Goal: Task Accomplishment & Management: Complete application form

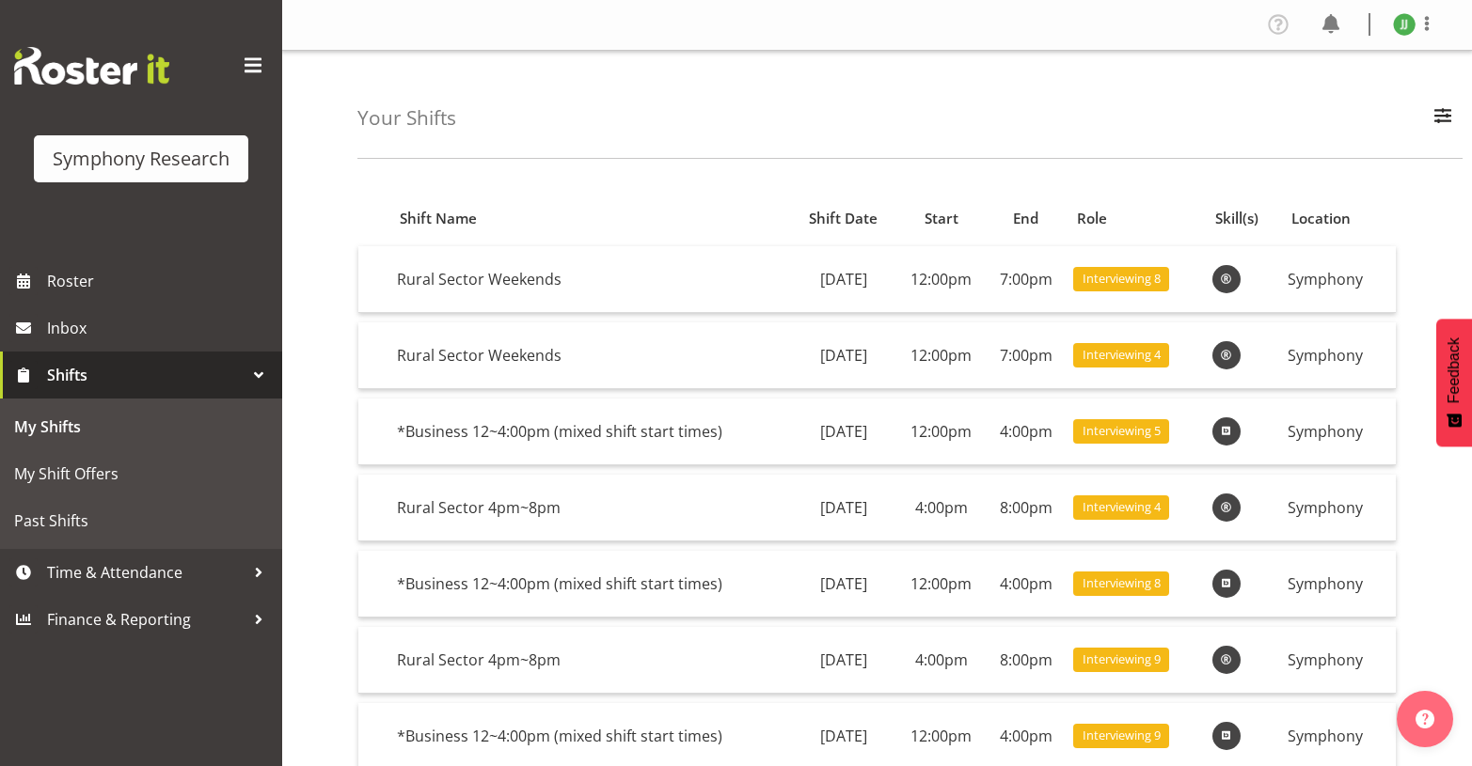
click at [825, 140] on div "Your Shifts All Locations Do Not Use MM Symphony Day Week Month All Apply" at bounding box center [909, 105] width 1105 height 108
click at [166, 564] on span "Time & Attendance" at bounding box center [145, 573] width 197 height 28
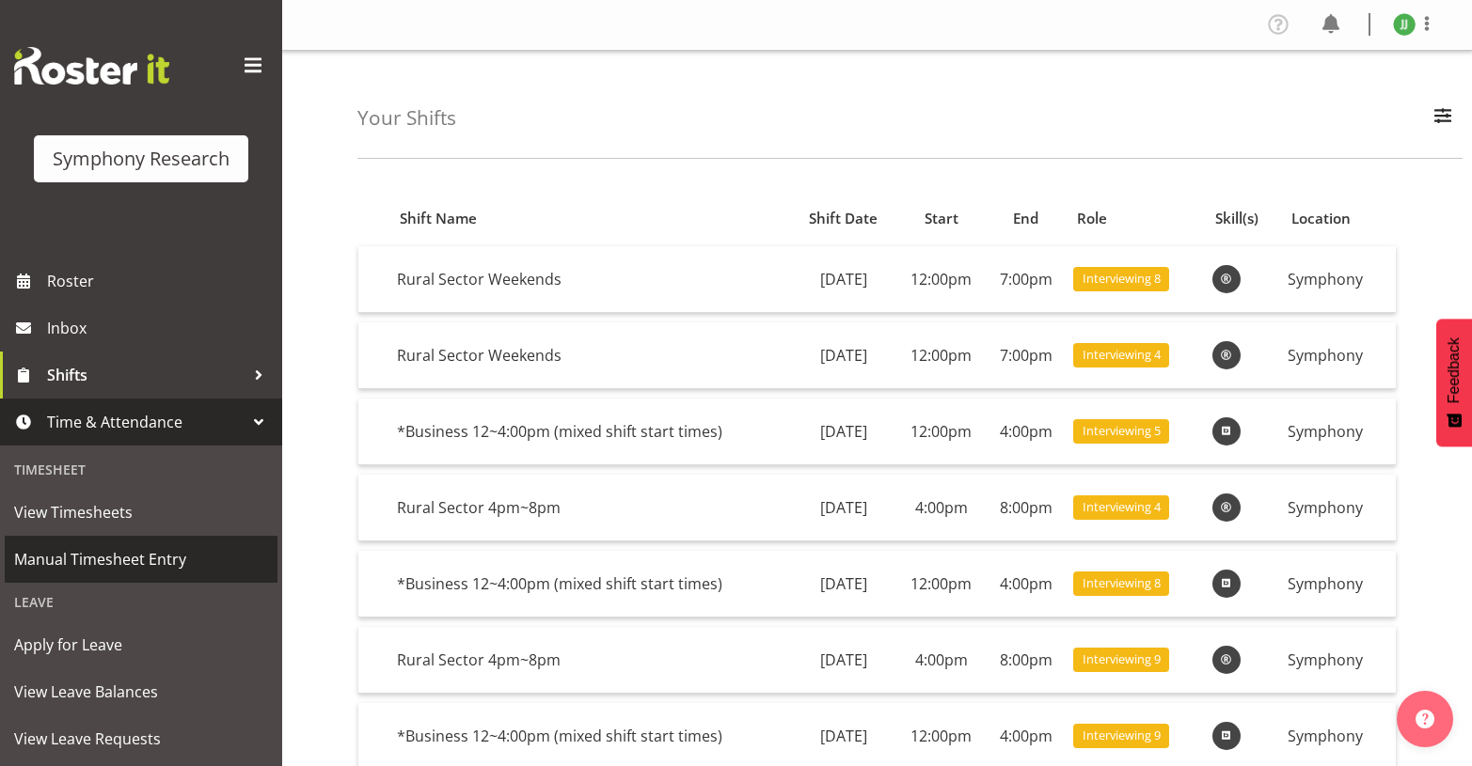
click at [135, 566] on span "Manual Timesheet Entry" at bounding box center [141, 559] width 254 height 28
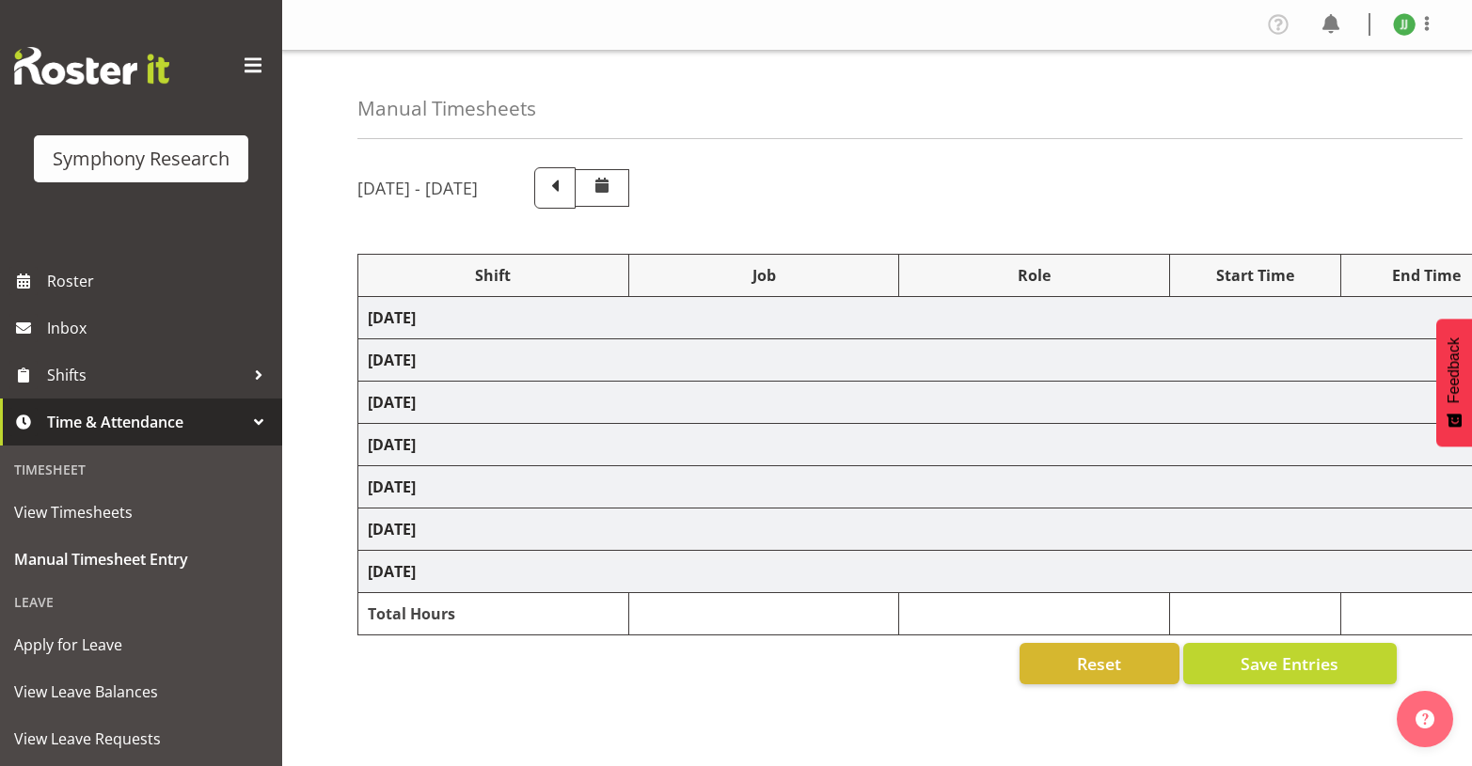
select select "81298"
select select "10587"
select select "47"
select select "81298"
select select "10587"
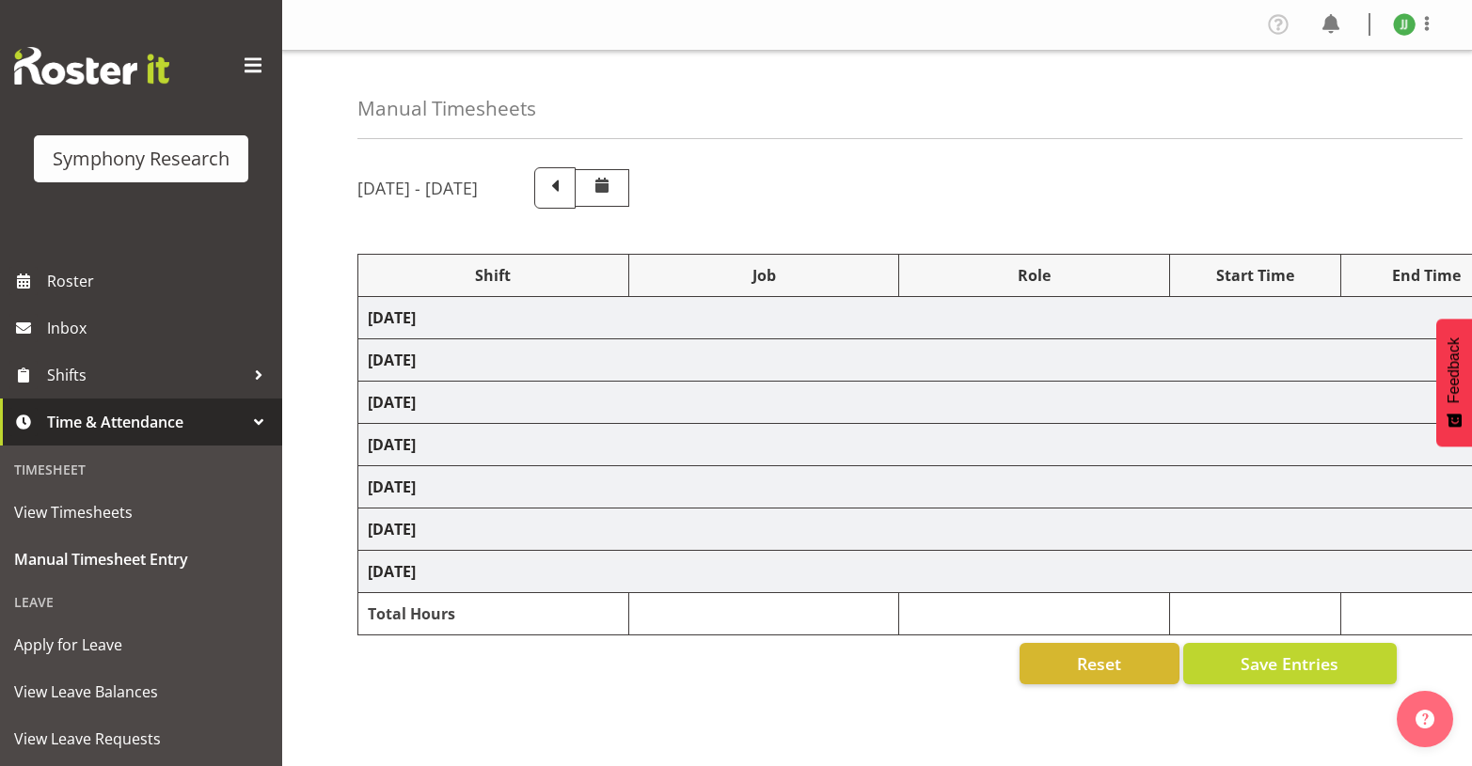
select select "47"
select select "81298"
select select "10587"
select select "47"
select select "81298"
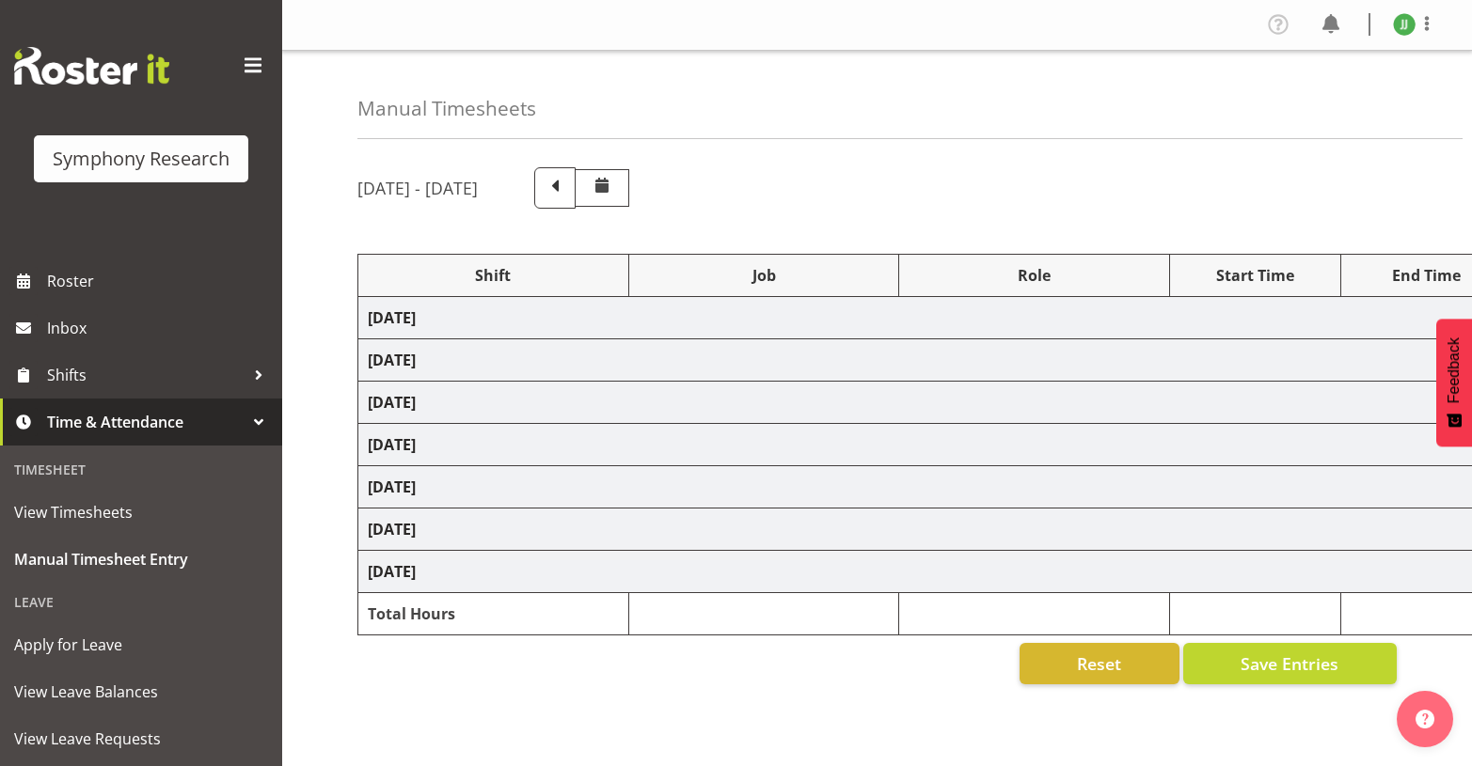
select select "10587"
select select "47"
select select "81561"
select select "10587"
select select "47"
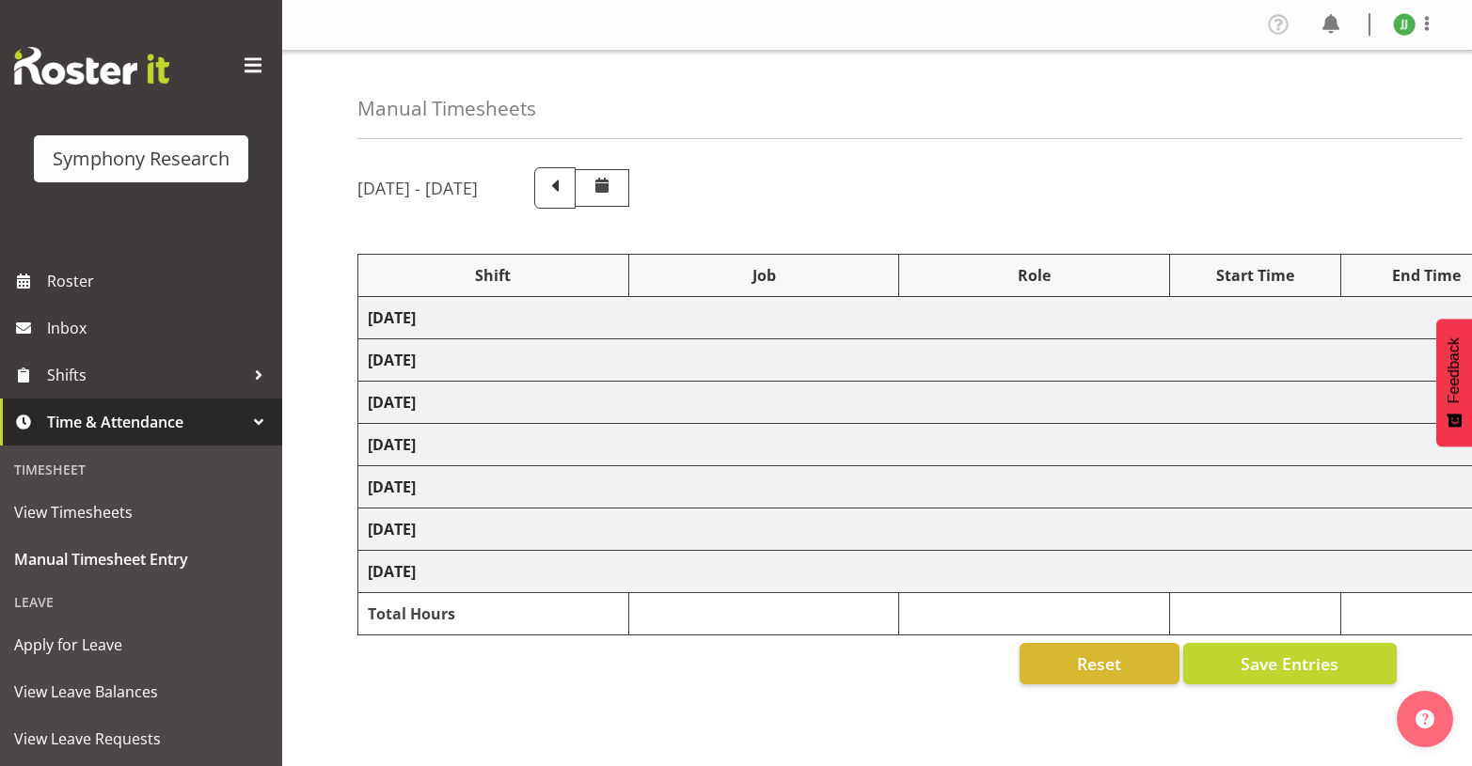
select select "81298"
select select "10587"
select select "47"
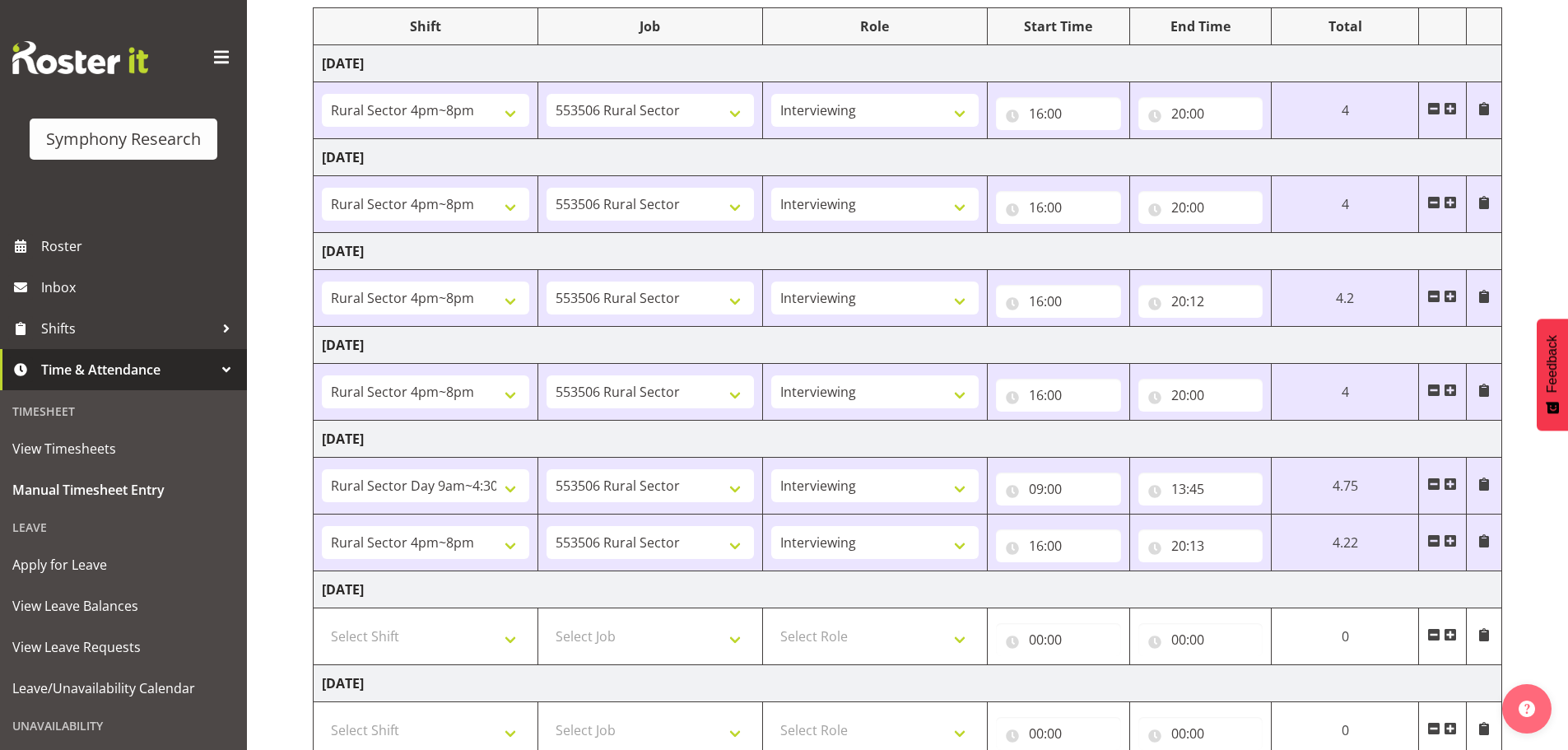
scroll to position [302, 0]
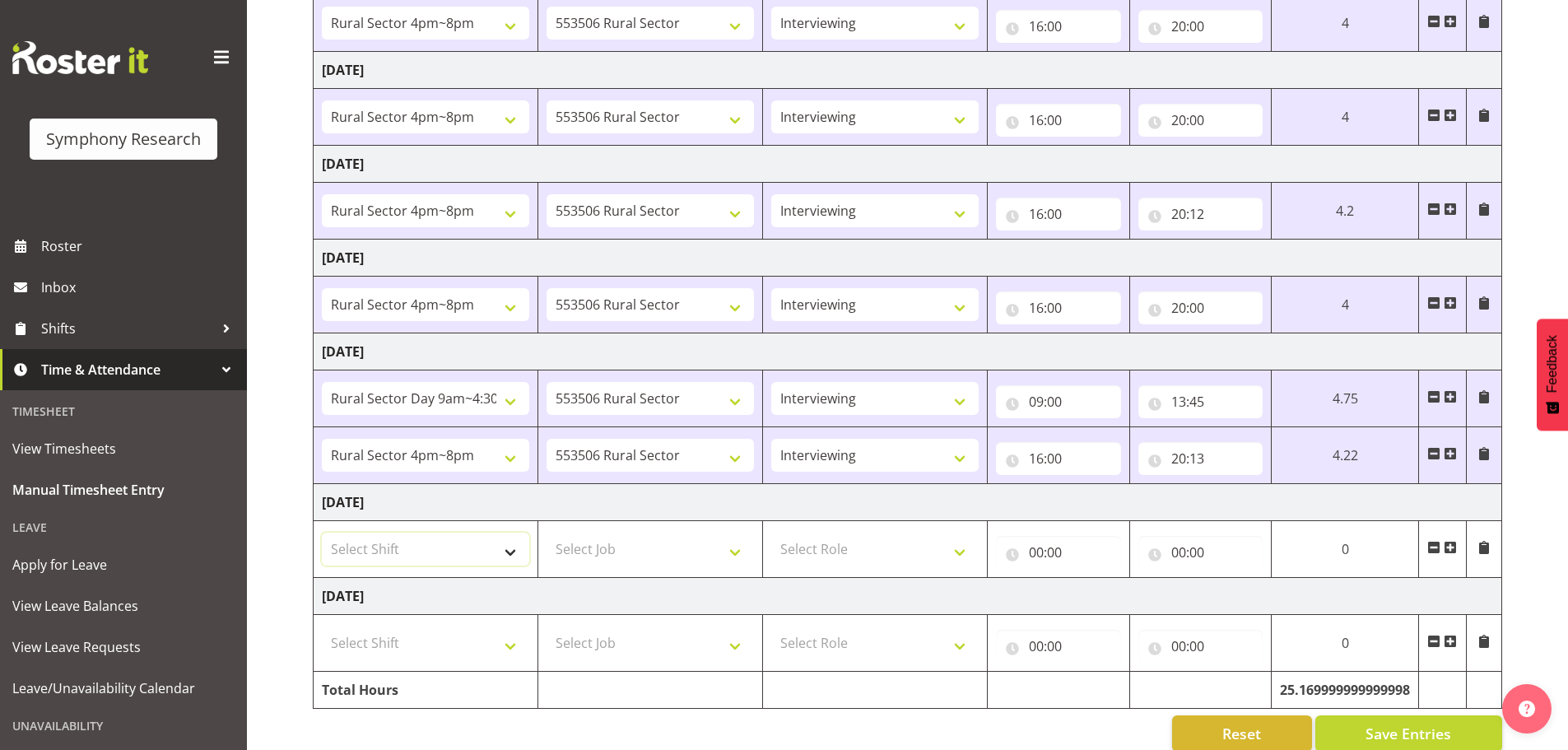
click at [435, 562] on select "Select Shift !!Weekend Residential (Roster IT Shift Label) *Business 9/10am ~ 4…" at bounding box center [425, 549] width 207 height 33
select select "81299"
click at [322, 532] on select "Select Shift !!Weekend Residential (Roster IT Shift Label) *Business 9/10am ~ 4…" at bounding box center [425, 549] width 207 height 33
drag, startPoint x: 678, startPoint y: 543, endPoint x: 693, endPoint y: 553, distance: 18.0
click at [678, 543] on select "Select Job 550060 IF Admin 553492 World Poll Aus Wave 2 Main 2025 553493 World …" at bounding box center [650, 549] width 207 height 33
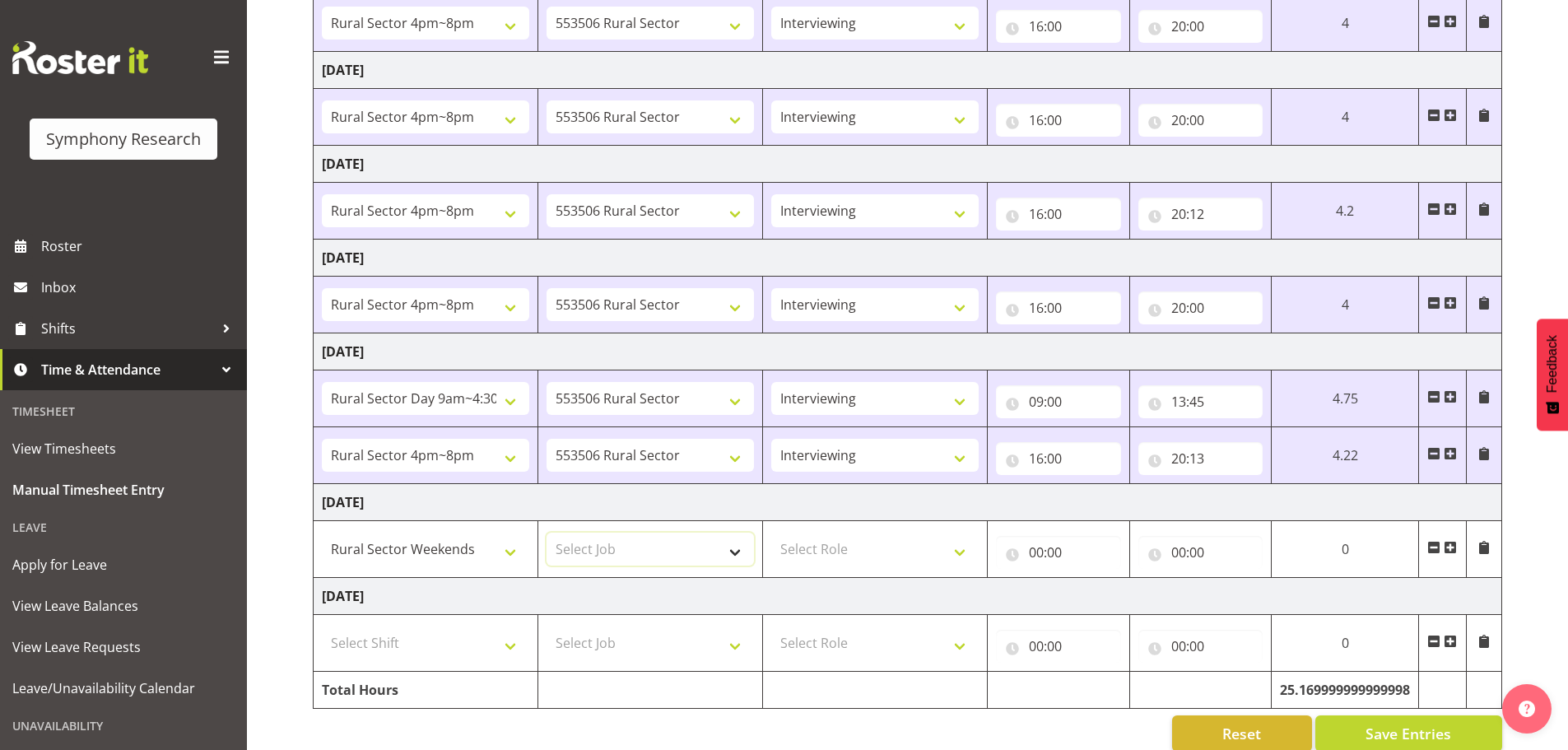
select select "10587"
click at [546, 532] on select "Select Job 550060 IF Admin 553492 World Poll Aus Wave 2 Main 2025 553493 World …" at bounding box center [650, 549] width 207 height 33
drag, startPoint x: 861, startPoint y: 550, endPoint x: 868, endPoint y: 560, distance: 12.2
click at [861, 550] on select "Select Role Briefing Interviewing" at bounding box center [875, 549] width 207 height 33
select select "47"
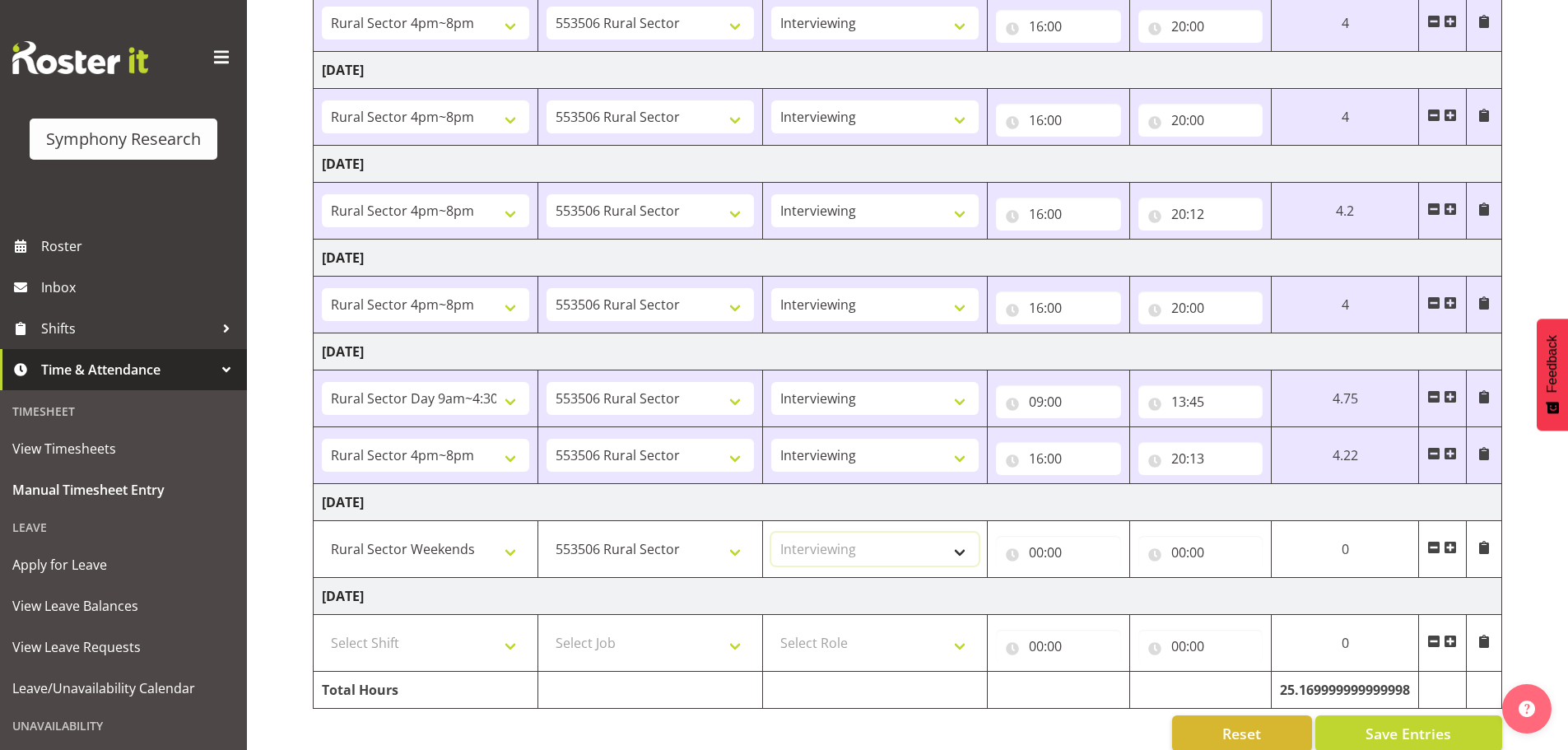
click at [771, 532] on select "Select Role Briefing Interviewing" at bounding box center [875, 549] width 207 height 33
click at [1031, 550] on input "00:00" at bounding box center [1058, 552] width 125 height 33
click at [1103, 592] on select "00 01 02 03 04 05 06 07 08 09 10 11 12 13 14 15 16 17 18 19 20 21 22 23" at bounding box center [1108, 595] width 37 height 33
select select "12"
click at [1127, 578] on select "00 01 02 03 04 05 06 07 08 09 10 11 12 13 14 15 16 17 18 19 20 21 22 23" at bounding box center [1108, 595] width 37 height 33
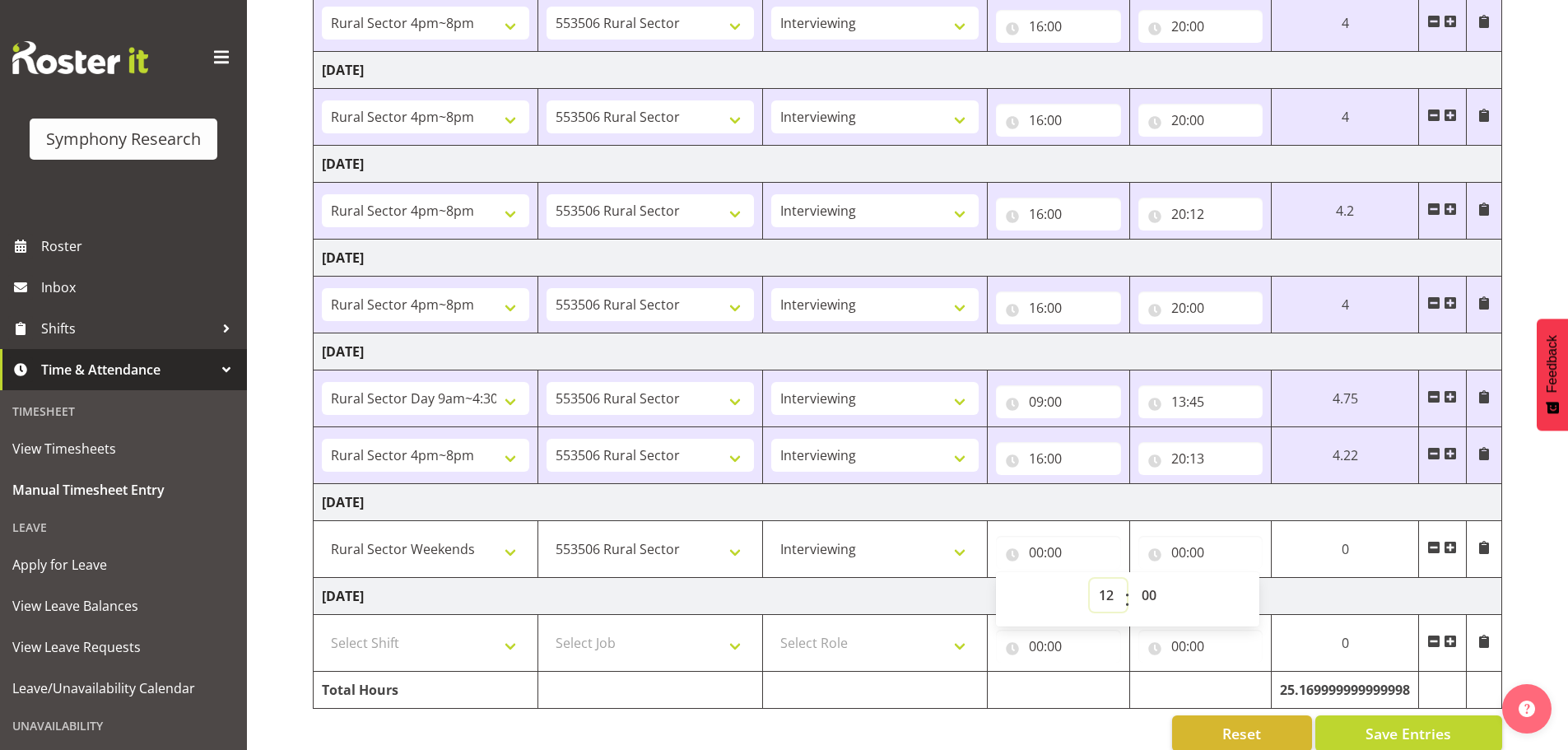
type input "12:00"
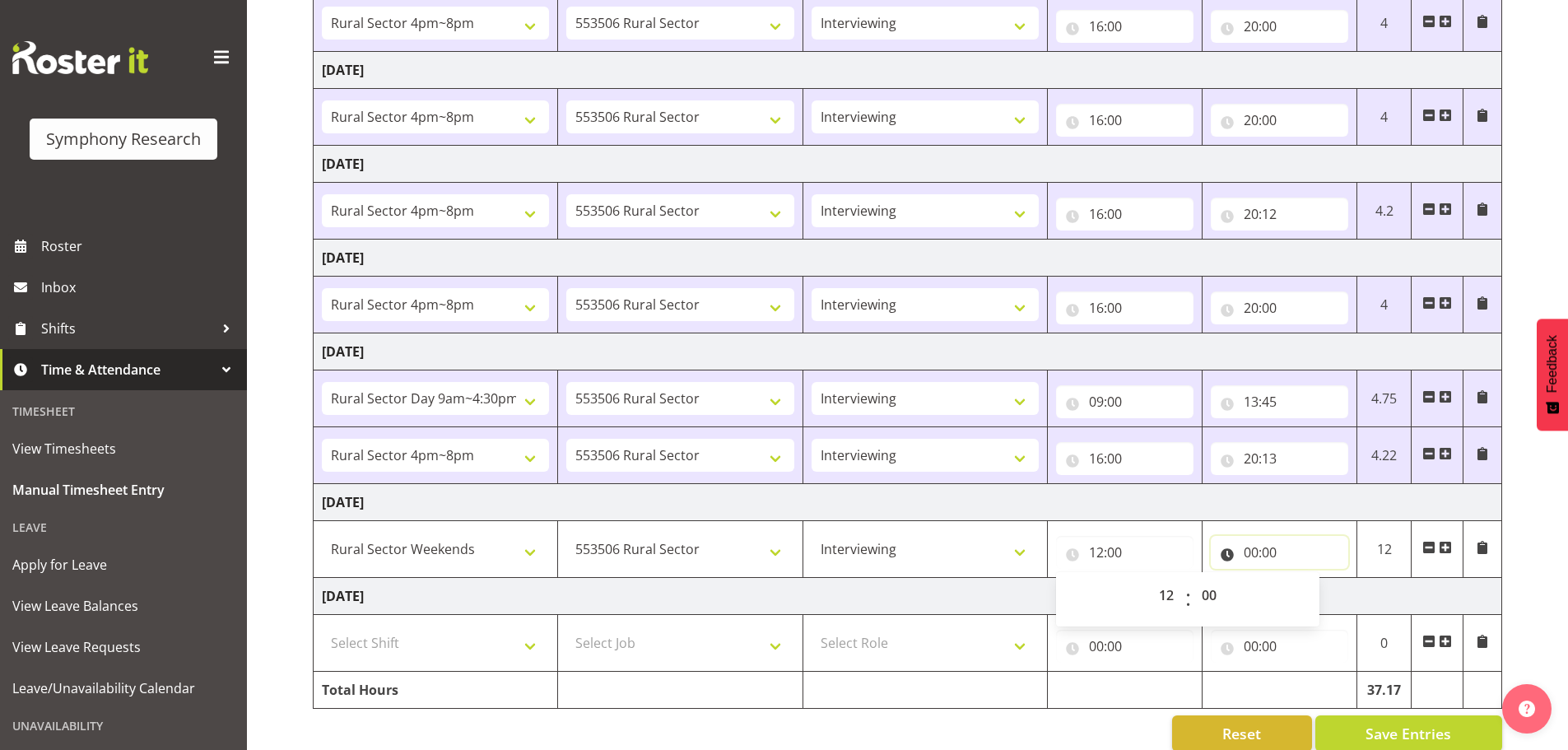
click at [1251, 555] on input "00:00" at bounding box center [1279, 552] width 137 height 33
click at [1288, 594] on select "00 01 02 03 04 05 06 07 08 09 10 11 12 13 14 15 16 17 18 19 20 21 22 23" at bounding box center [1323, 595] width 37 height 33
select select "19"
click at [1288, 578] on select "00 01 02 03 04 05 06 07 08 09 10 11 12 13 14 15 16 17 18 19 20 21 22 23" at bounding box center [1323, 595] width 37 height 33
type input "19:00"
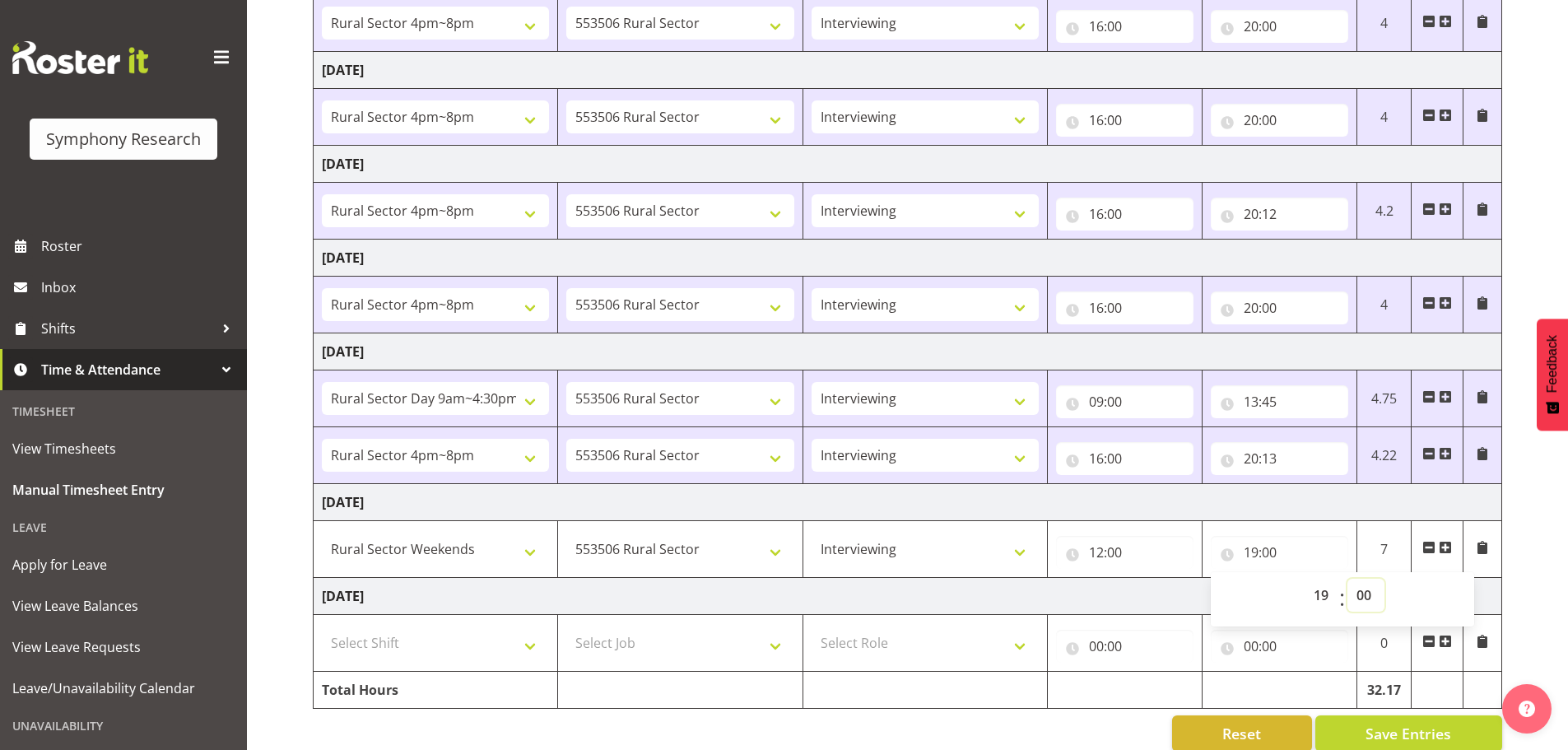
click at [1288, 591] on select "00 01 02 03 04 05 06 07 08 09 10 11 12 13 14 15 16 17 18 19 20 21 22 23 24 25 2…" at bounding box center [1366, 595] width 37 height 33
select select "4"
click at [1288, 578] on select "00 01 02 03 04 05 06 07 08 09 10 11 12 13 14 15 16 17 18 19 20 21 22 23 24 25 2…" at bounding box center [1366, 595] width 37 height 33
type input "19:04"
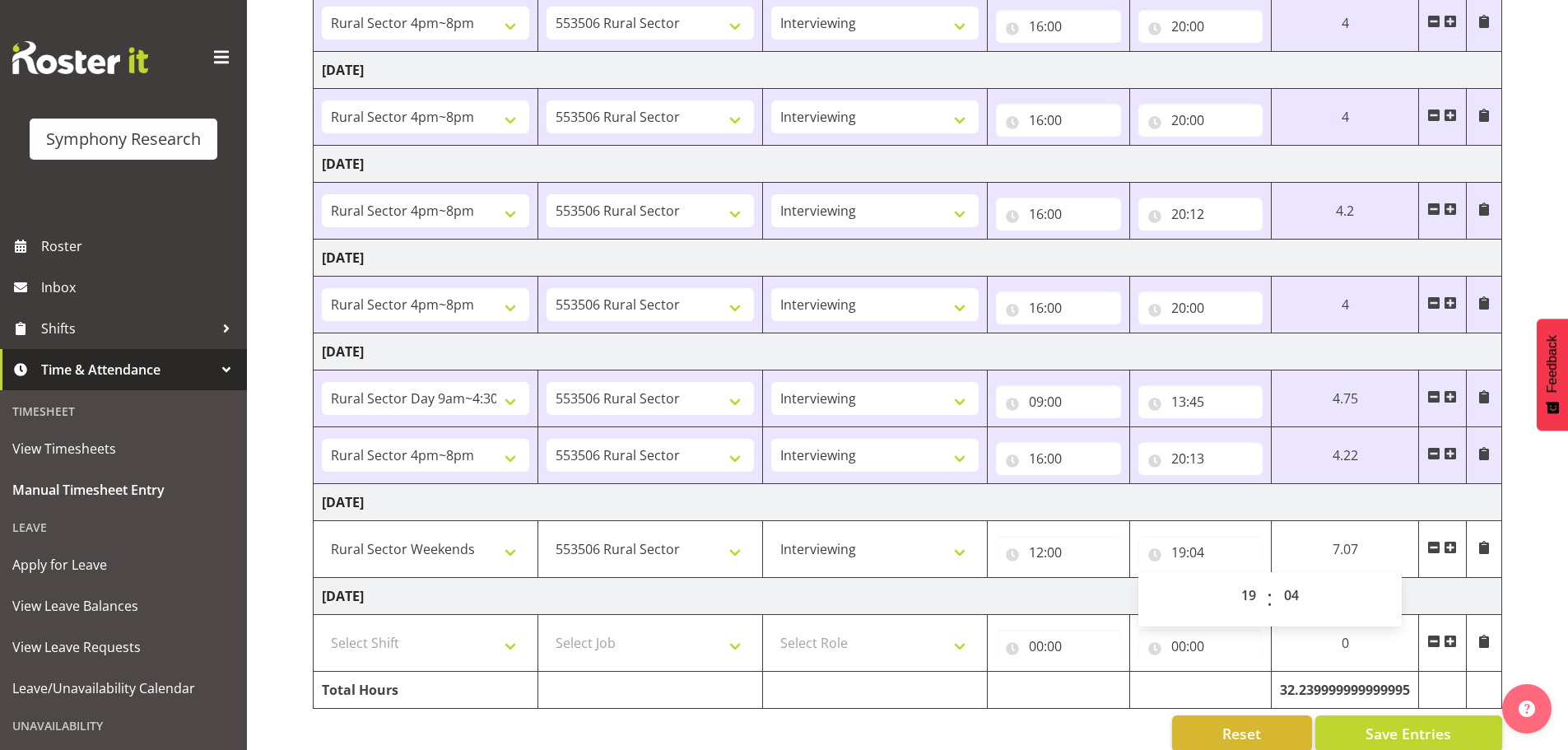
click at [1288, 599] on td "Sunday 21st September 2025" at bounding box center [908, 596] width 1189 height 37
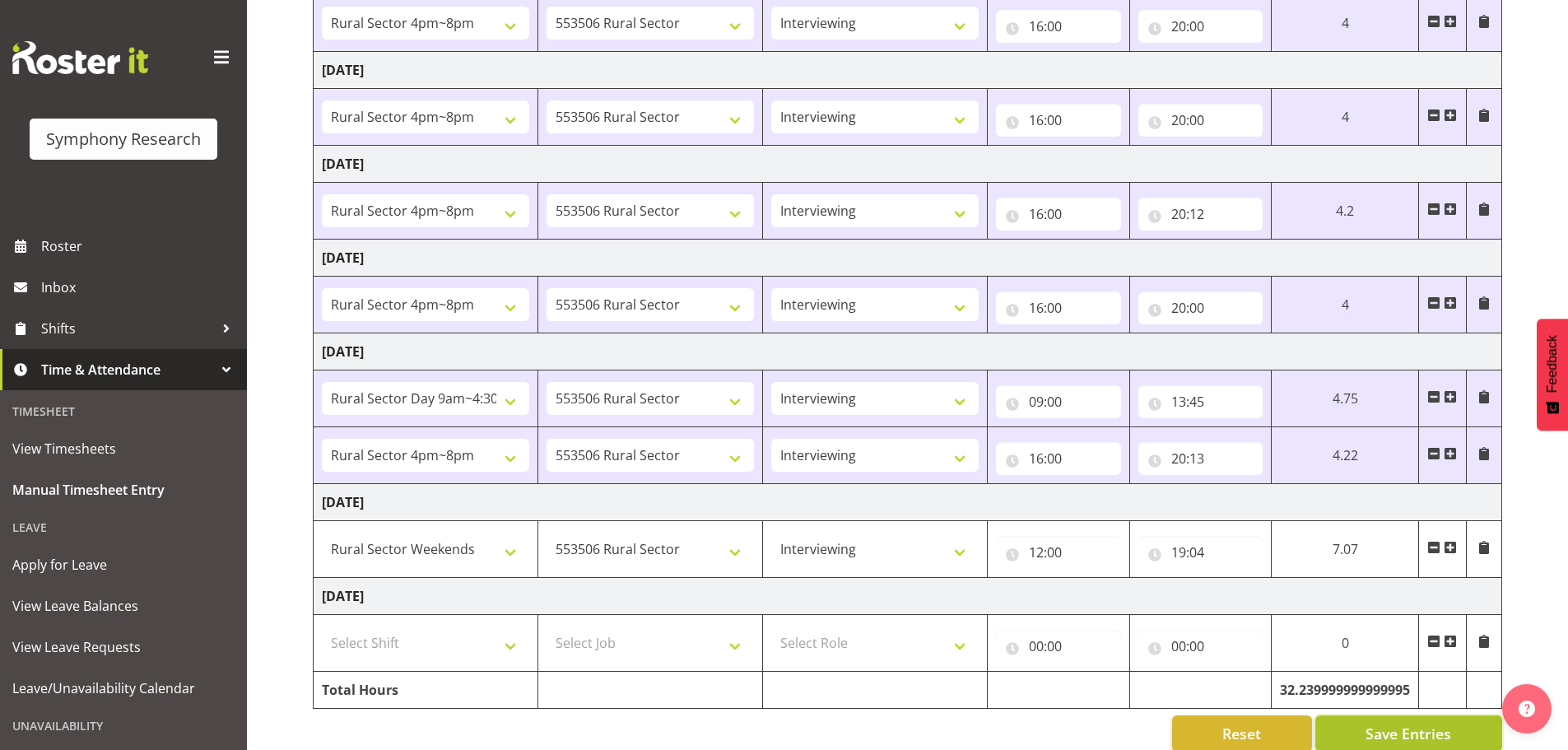
click at [1288, 669] on span "Save Entries" at bounding box center [1409, 733] width 86 height 21
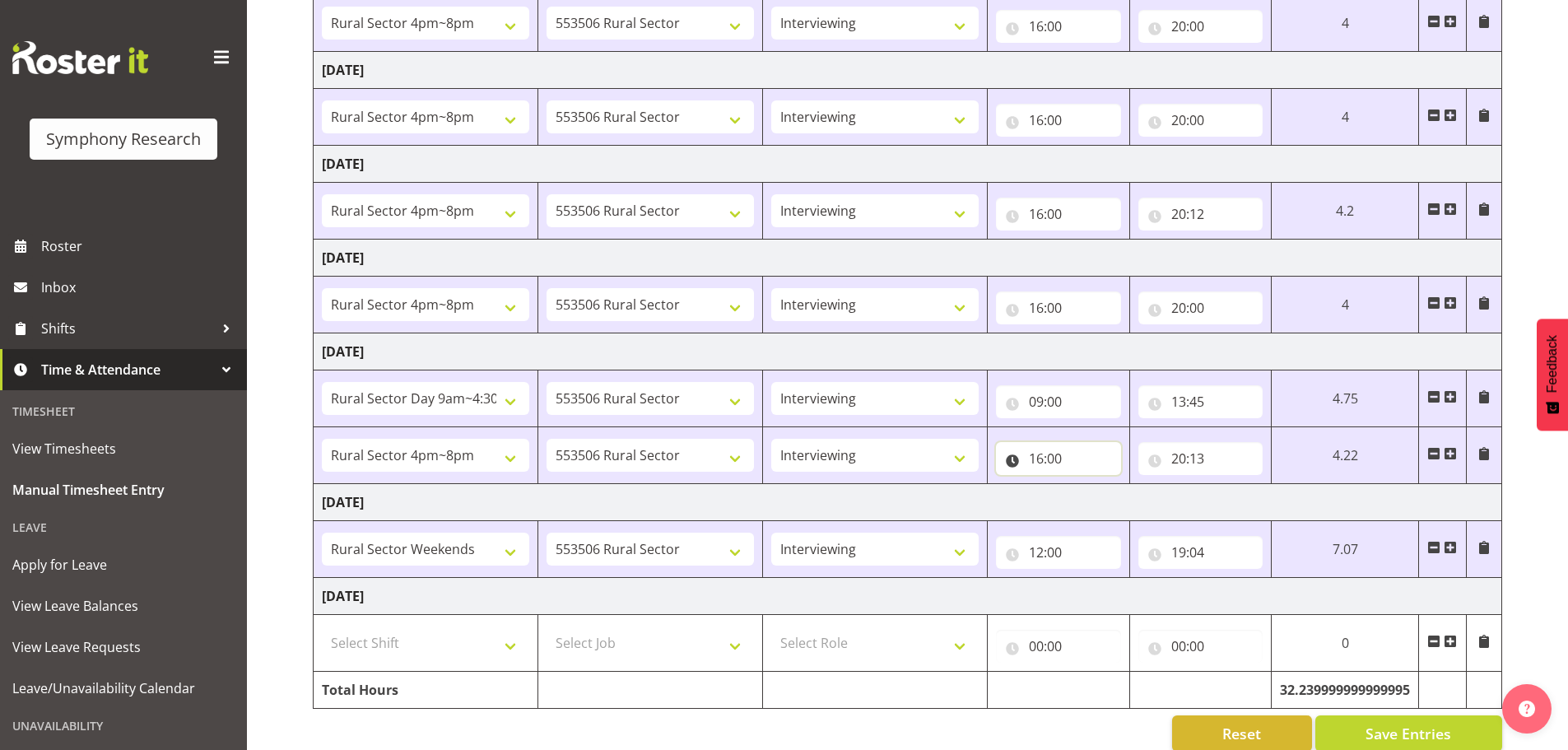
click at [1033, 455] on input "16:00" at bounding box center [1058, 459] width 125 height 33
click at [1107, 500] on select "00 01 02 03 04 05 06 07 08 09 10 11 12 13 14 15 16 17 18 19 20 21 22 23" at bounding box center [1108, 501] width 37 height 33
select select "15"
click at [1090, 485] on select "00 01 02 03 04 05 06 07 08 09 10 11 12 13 14 15 16 17 18 19 20 21 22 23" at bounding box center [1108, 501] width 37 height 33
type input "15:00"
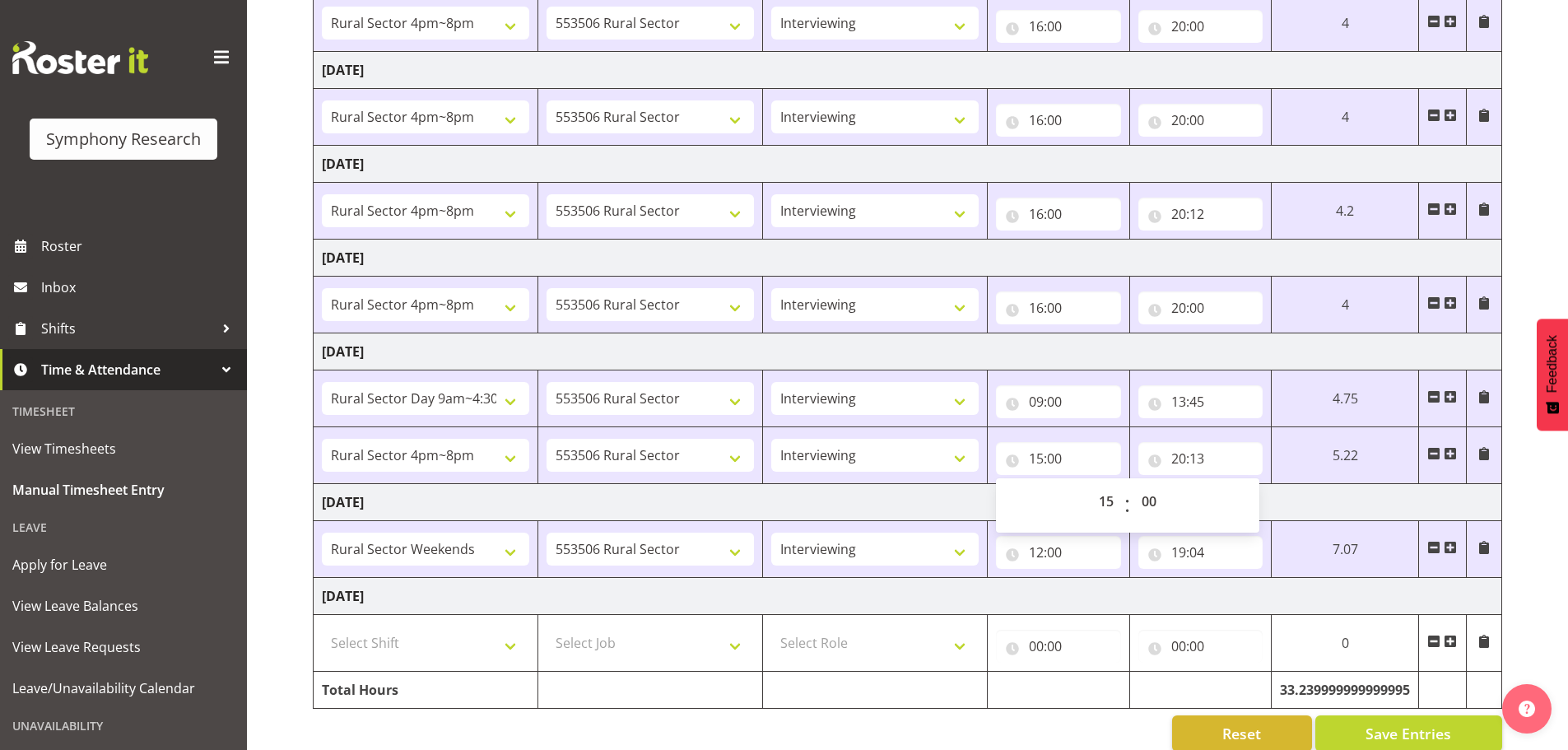
click at [1288, 497] on td "Saturday 20th September 2025" at bounding box center [908, 502] width 1189 height 37
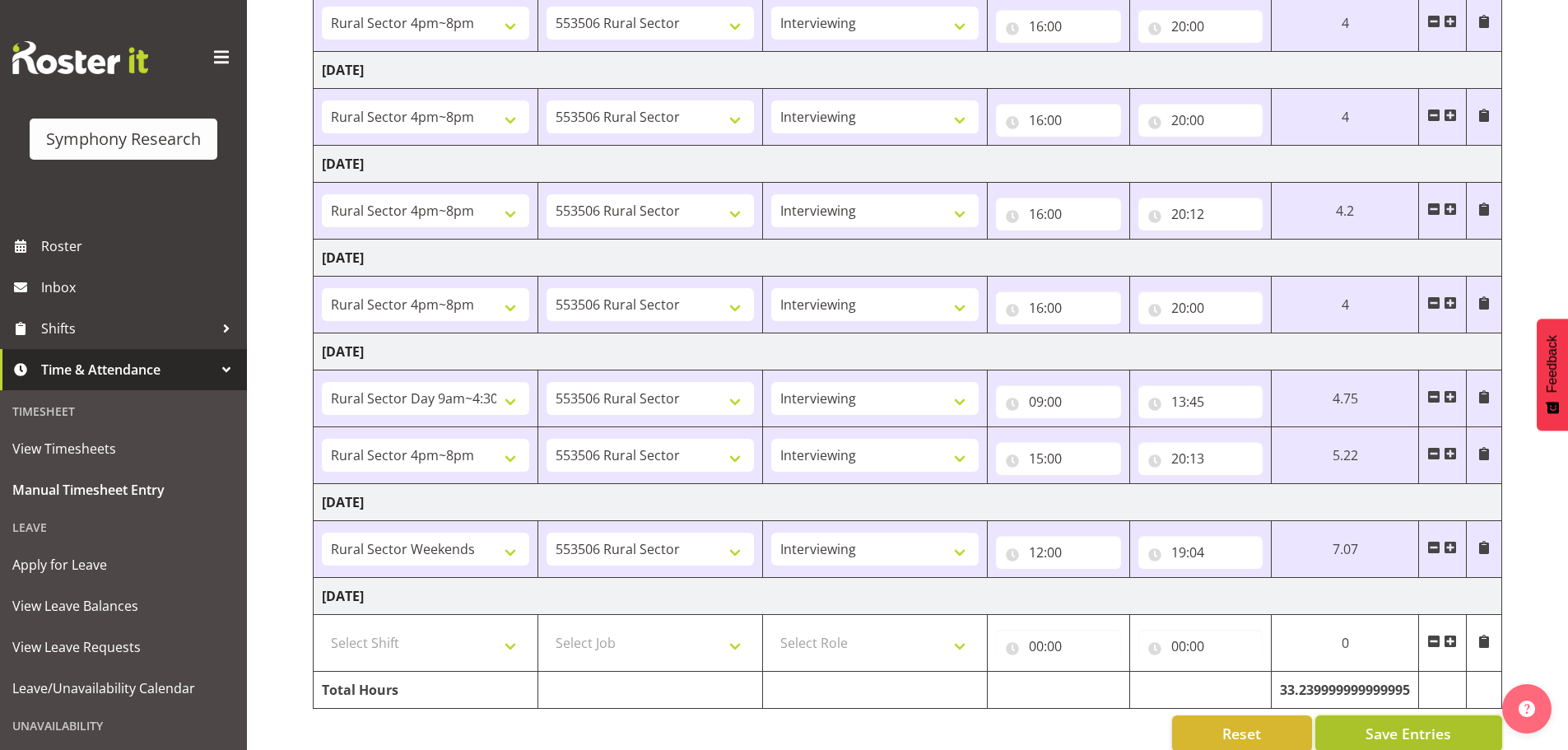
click at [1288, 669] on button "Save Entries" at bounding box center [1409, 732] width 186 height 36
click at [1288, 397] on span at bounding box center [1450, 396] width 13 height 13
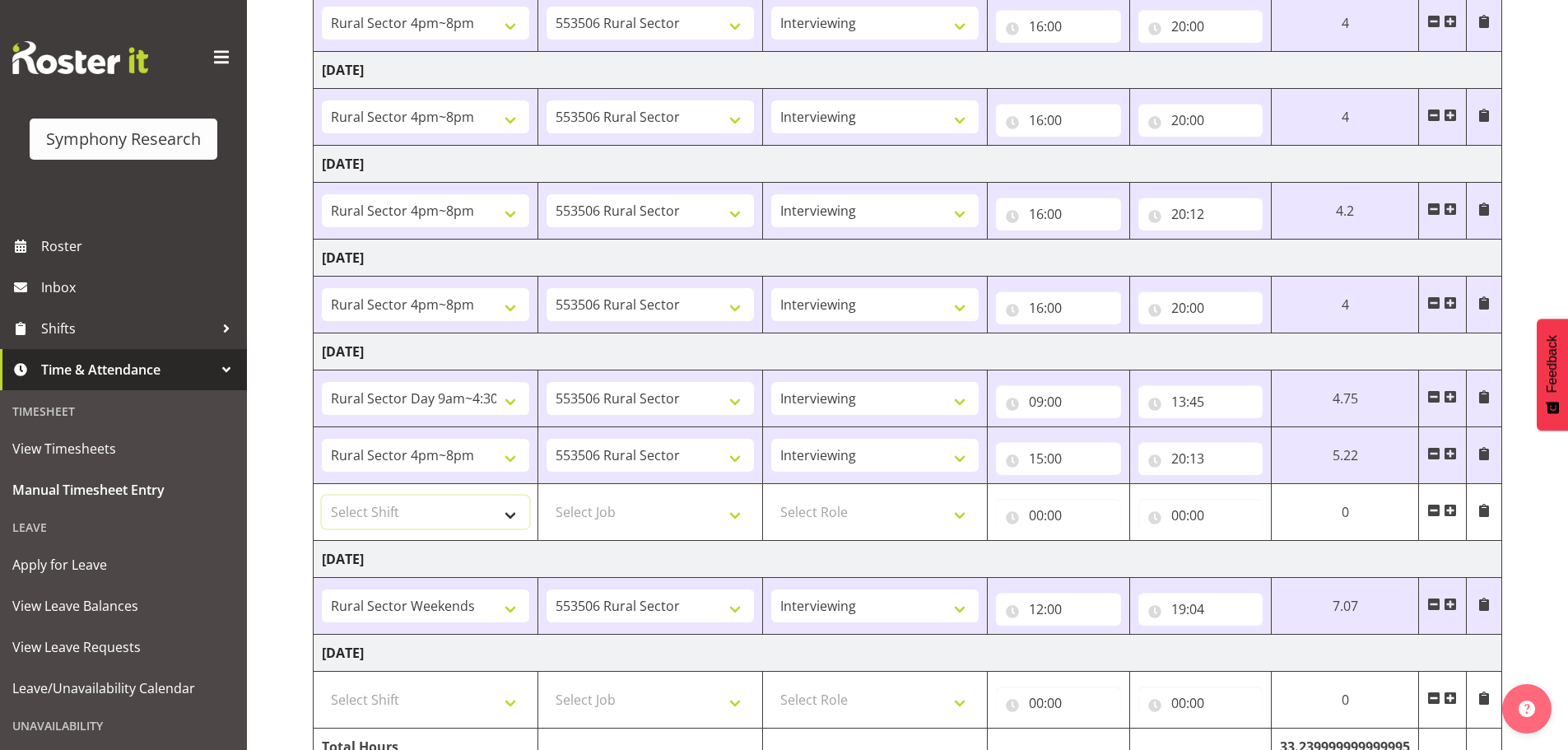
click at [489, 503] on select "Select Shift !!Weekend Residential (Roster IT Shift Label) *Business 9/10am ~ 4…" at bounding box center [425, 512] width 207 height 33
click at [547, 552] on td "Saturday 20th September 2025" at bounding box center [908, 559] width 1189 height 37
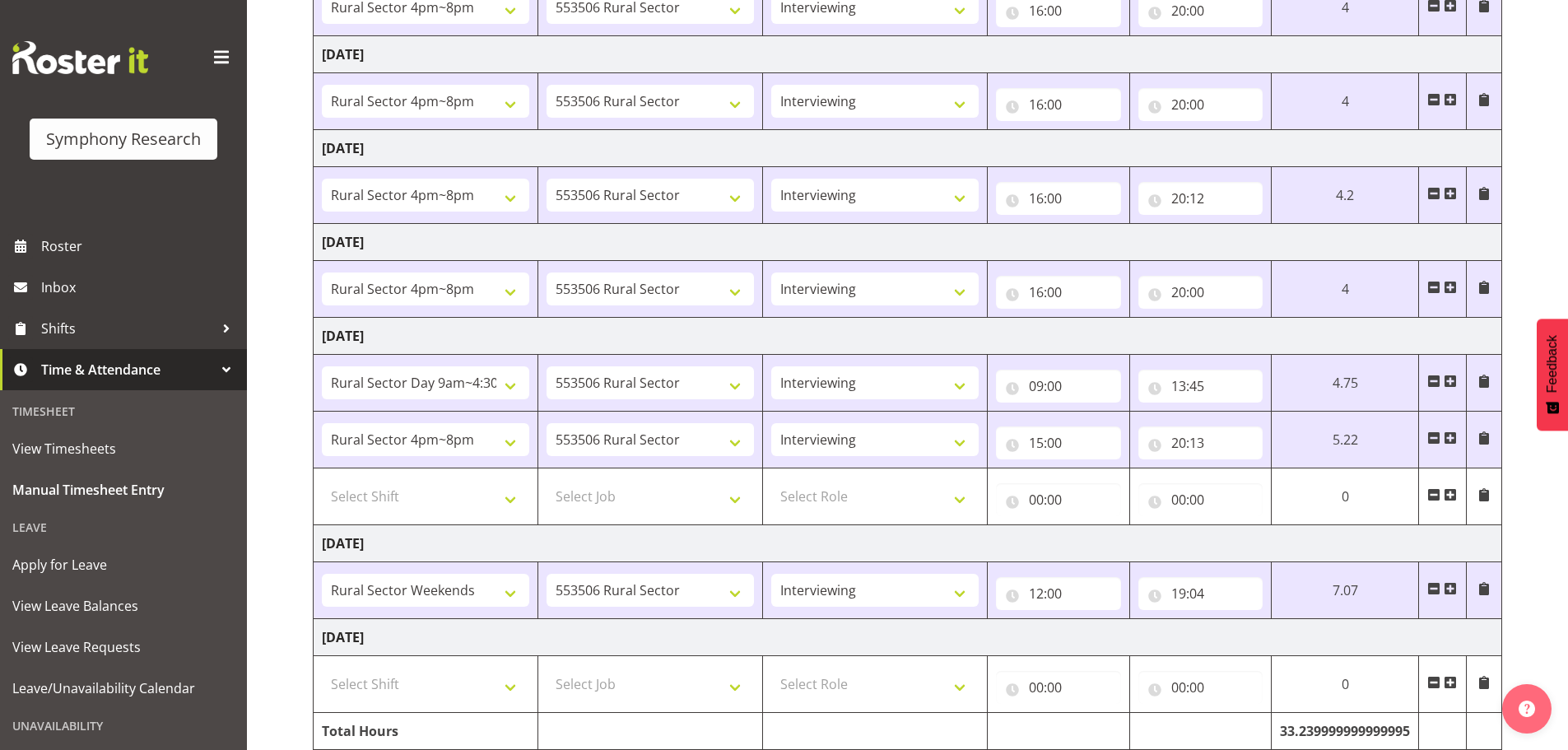
scroll to position [385, 0]
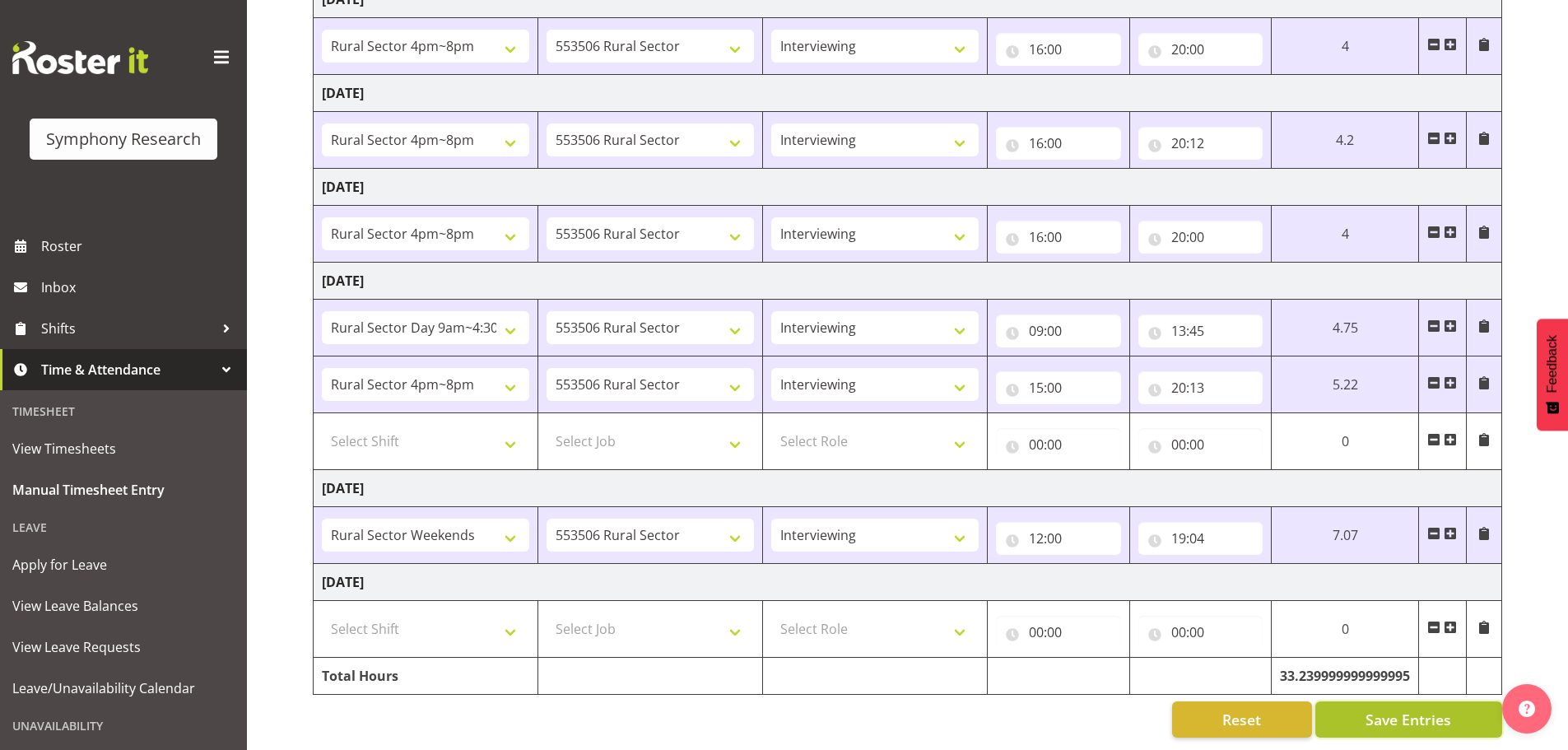
click at [1288, 669] on span "Save Entries" at bounding box center [1409, 719] width 86 height 21
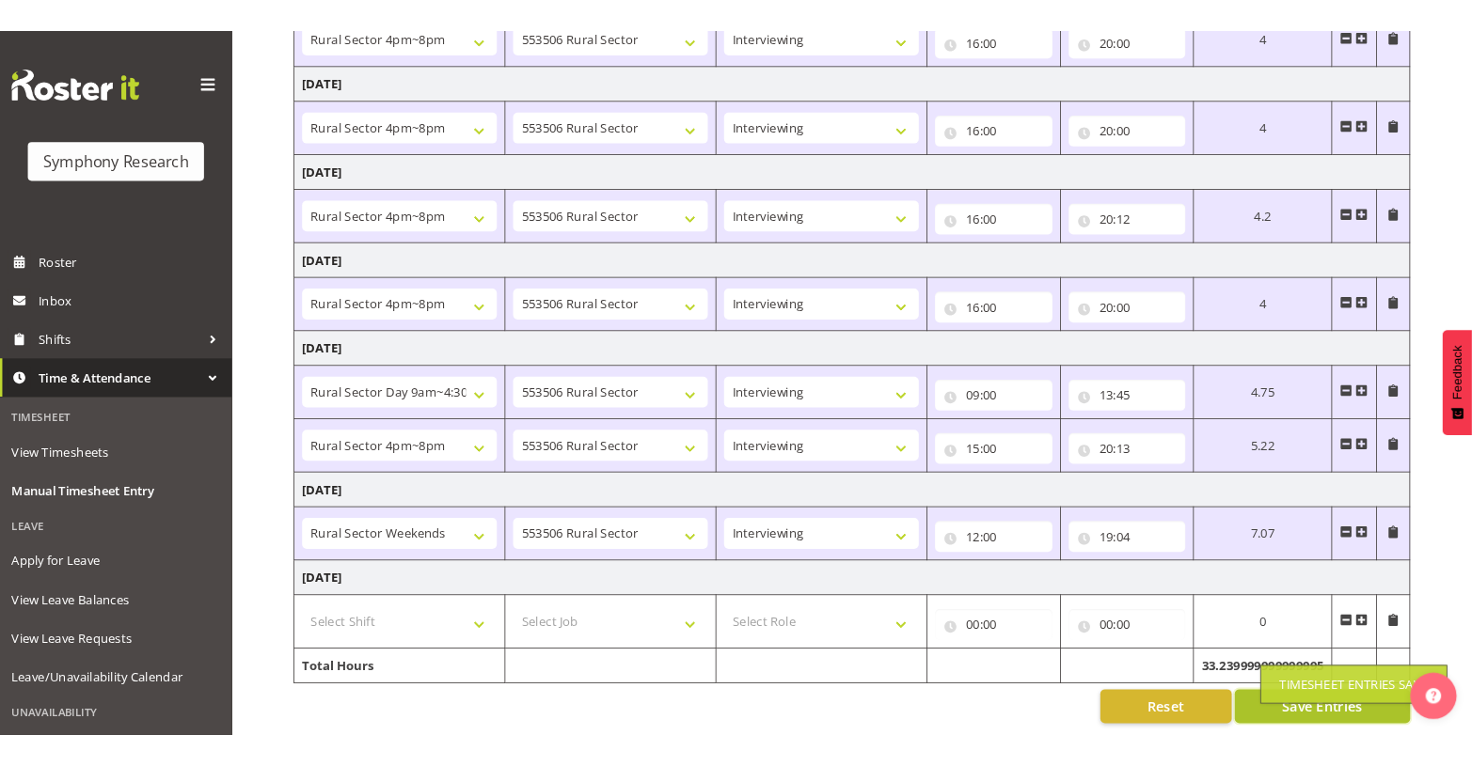
scroll to position [375, 0]
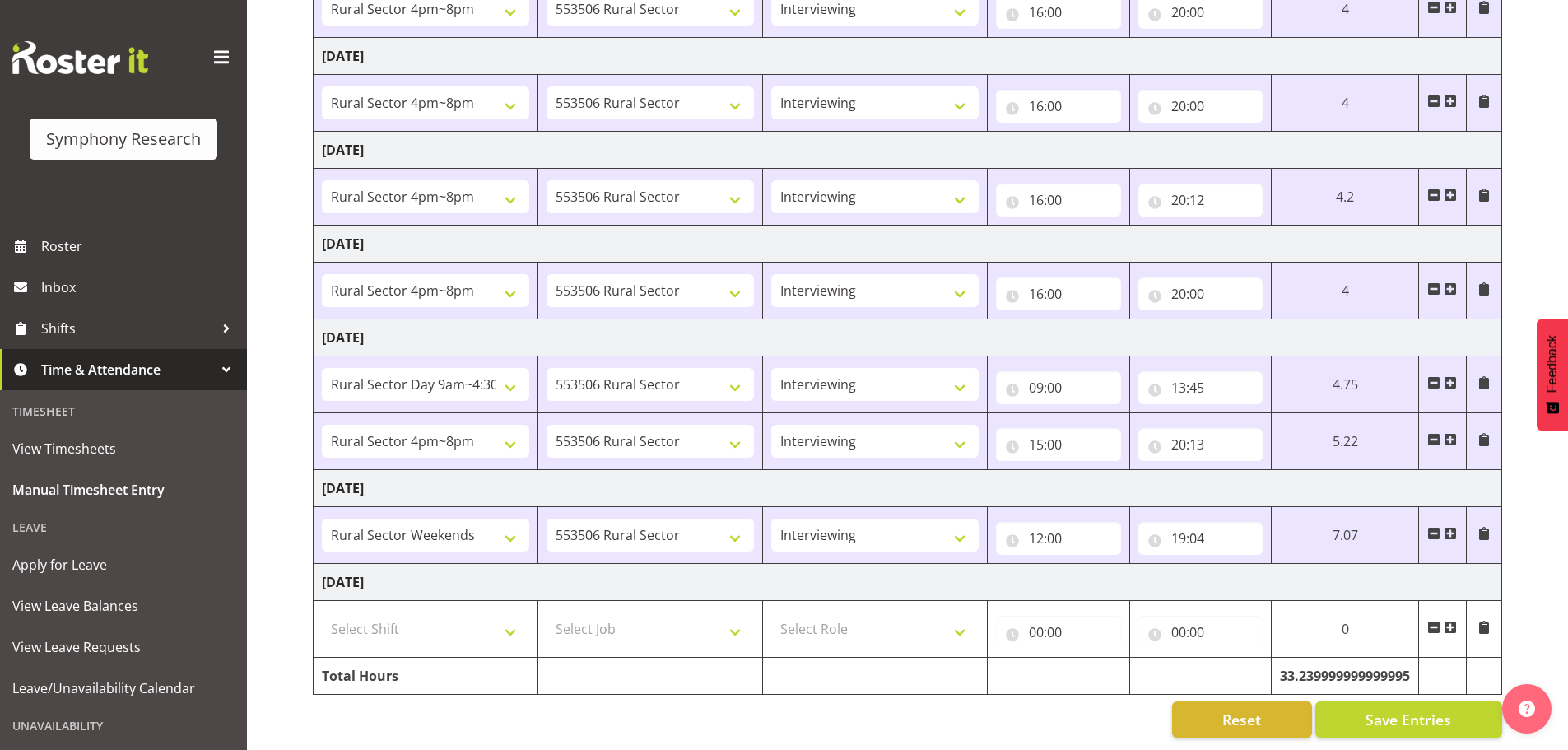
drag, startPoint x: 207, startPoint y: 368, endPoint x: 218, endPoint y: 369, distance: 11.0
click at [214, 368] on div at bounding box center [226, 369] width 25 height 25
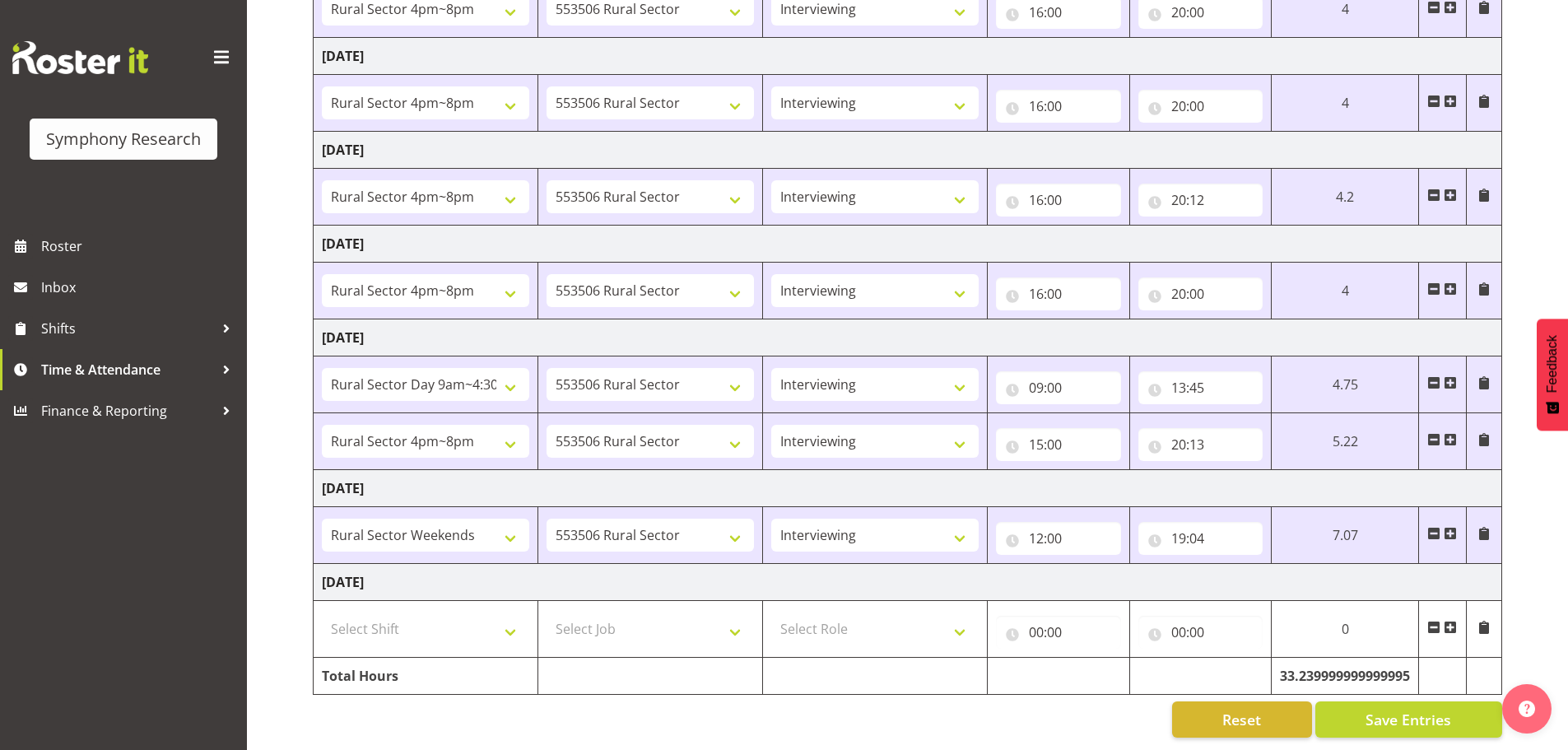
click at [292, 326] on div "Manual Timesheets September 15th - September 21st 2025 Shift Job Role Start Tim…" at bounding box center [907, 239] width 1321 height 1021
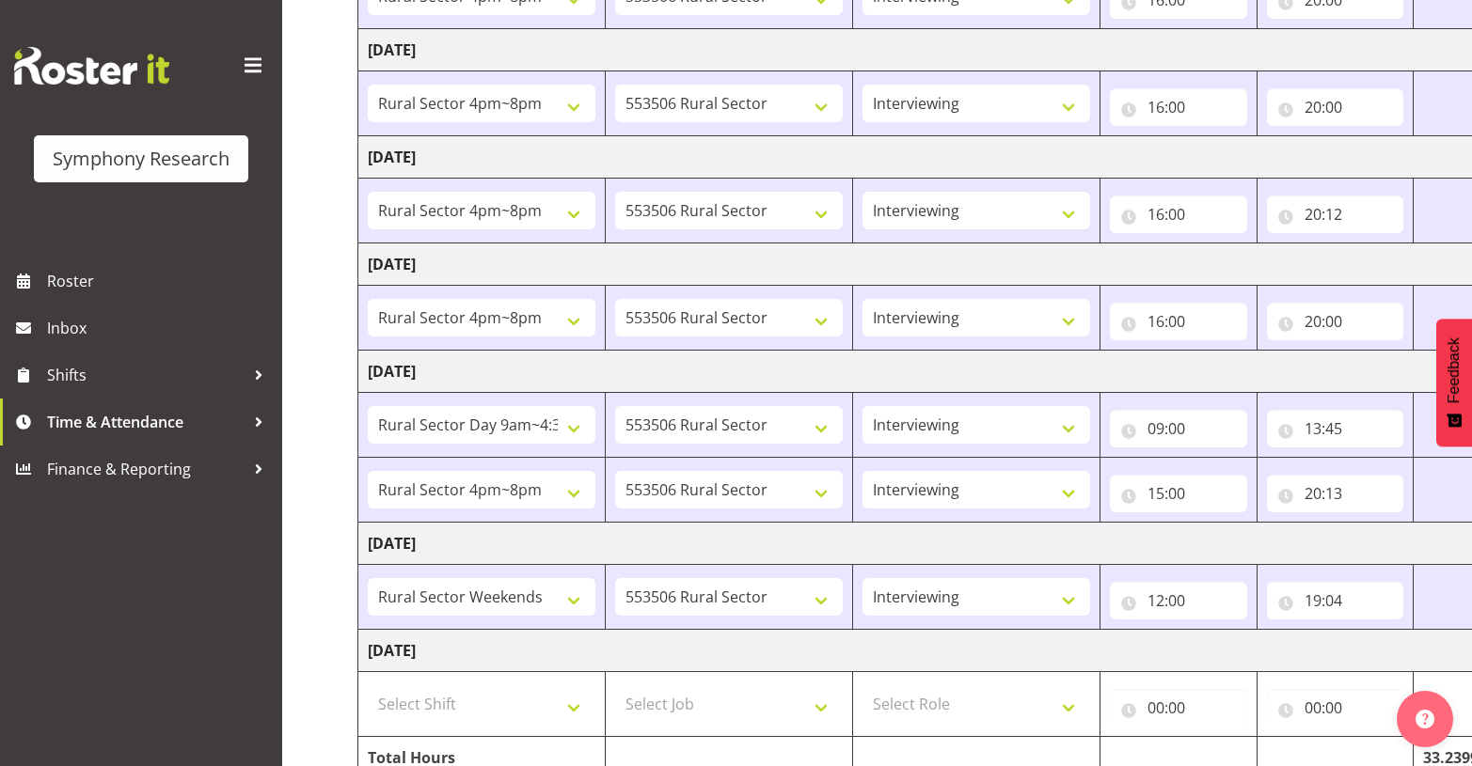
click at [167, 556] on div "Symphony Research Roster Inbox Shifts Time & Attendance Finance & Reporting" at bounding box center [141, 383] width 282 height 766
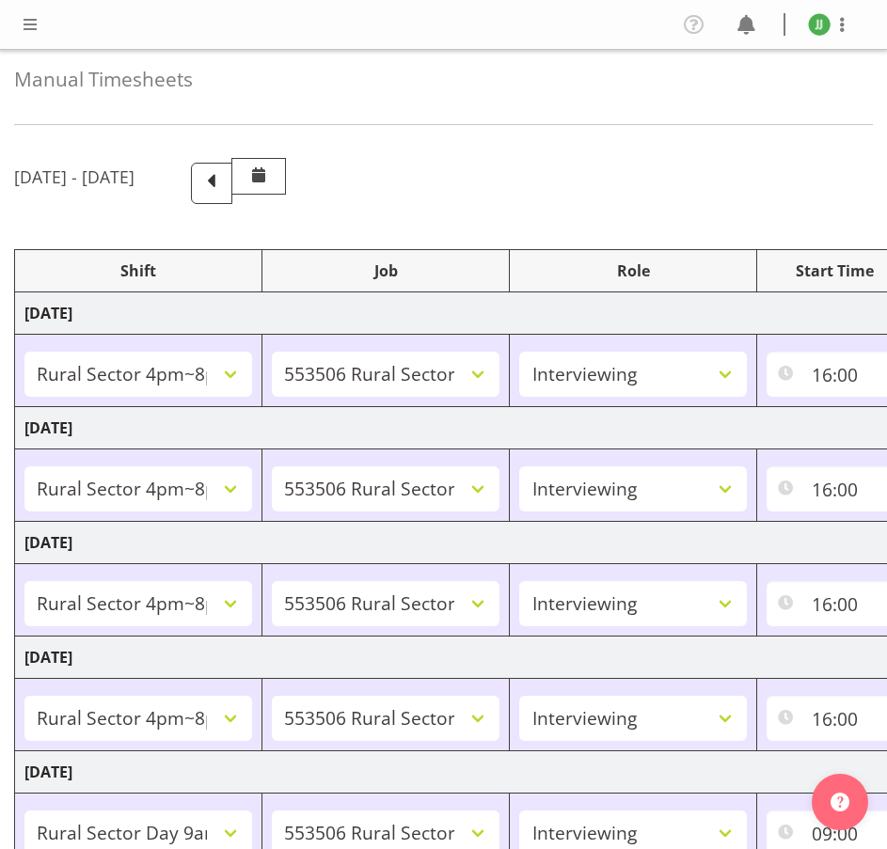
select select "81298"
select select "10587"
select select "47"
select select "81298"
select select "10587"
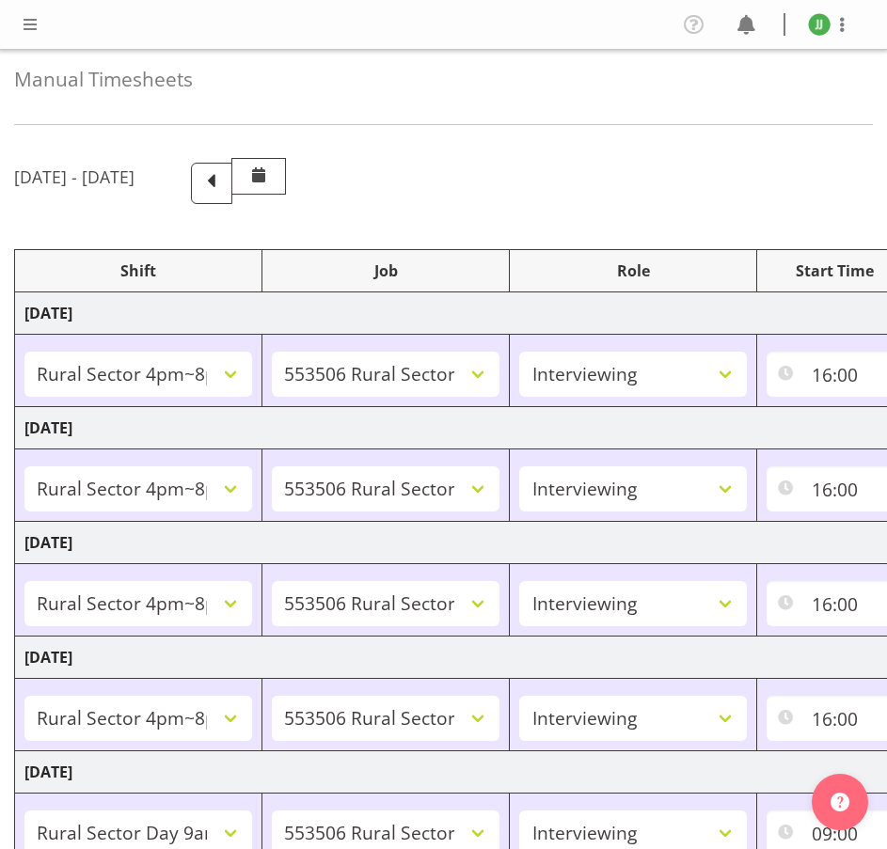
select select "47"
select select "81298"
select select "10587"
select select "47"
select select "81298"
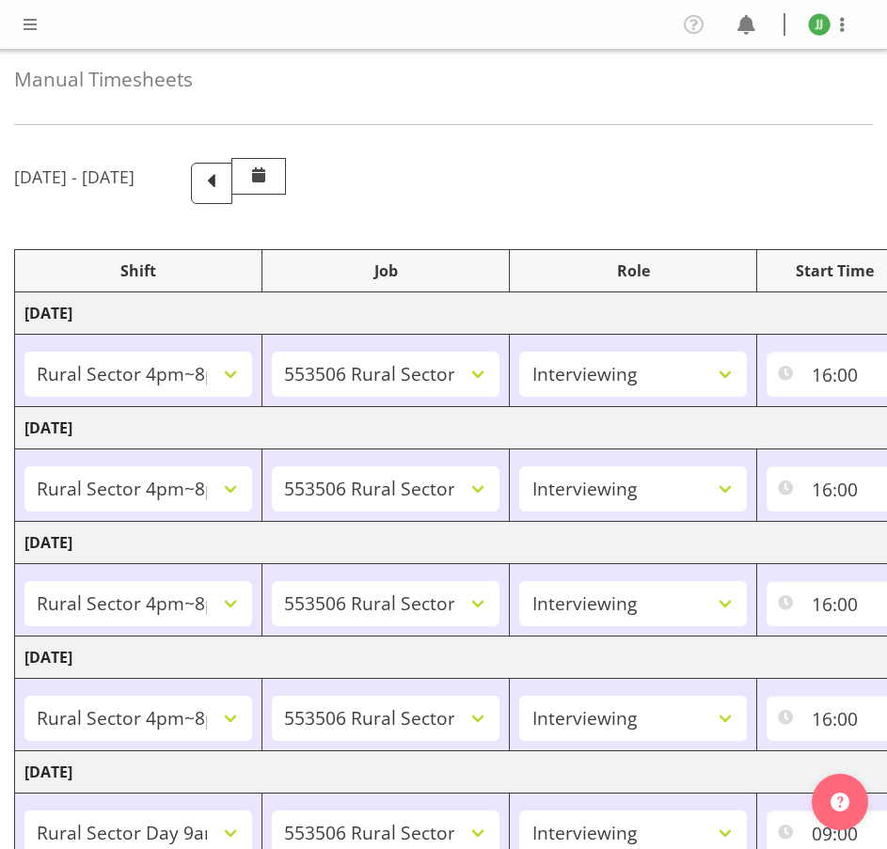
select select "10587"
select select "47"
select select "81561"
select select "10587"
select select "47"
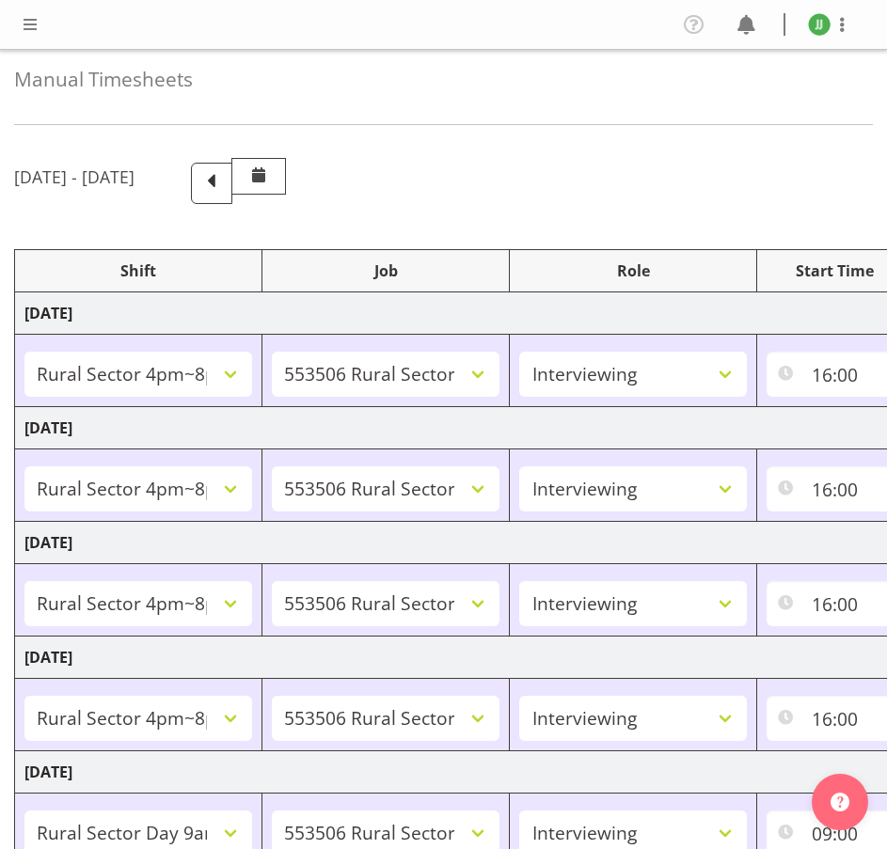
select select "81298"
select select "10587"
select select "47"
select select "81299"
select select "10587"
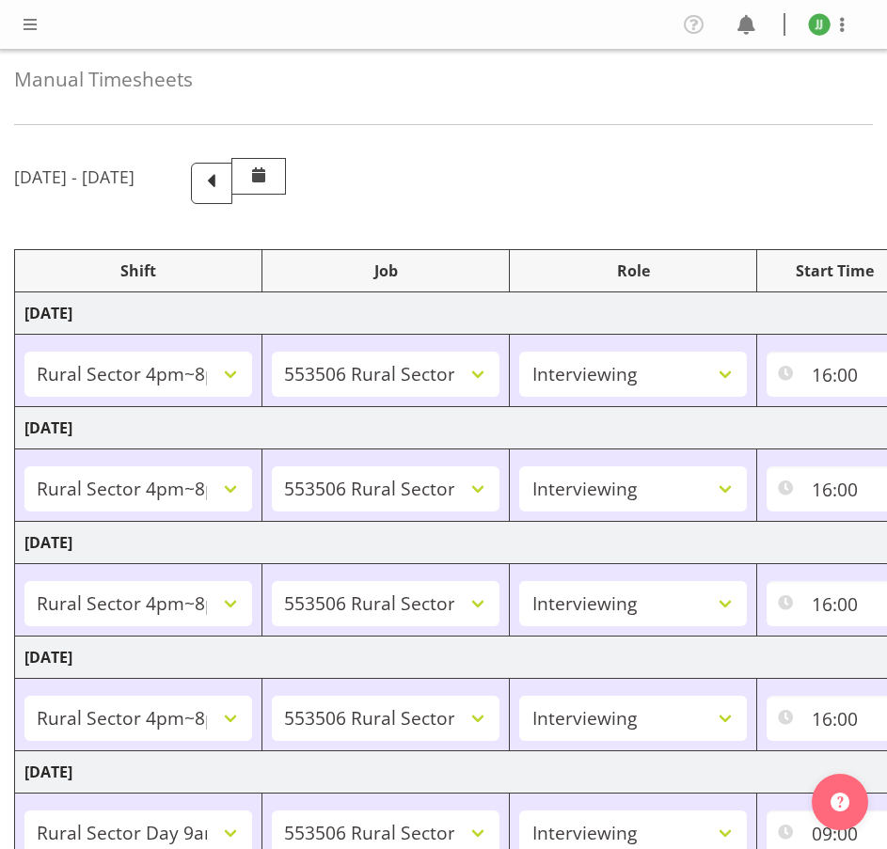
select select "47"
